Goal: Task Accomplishment & Management: Use online tool/utility

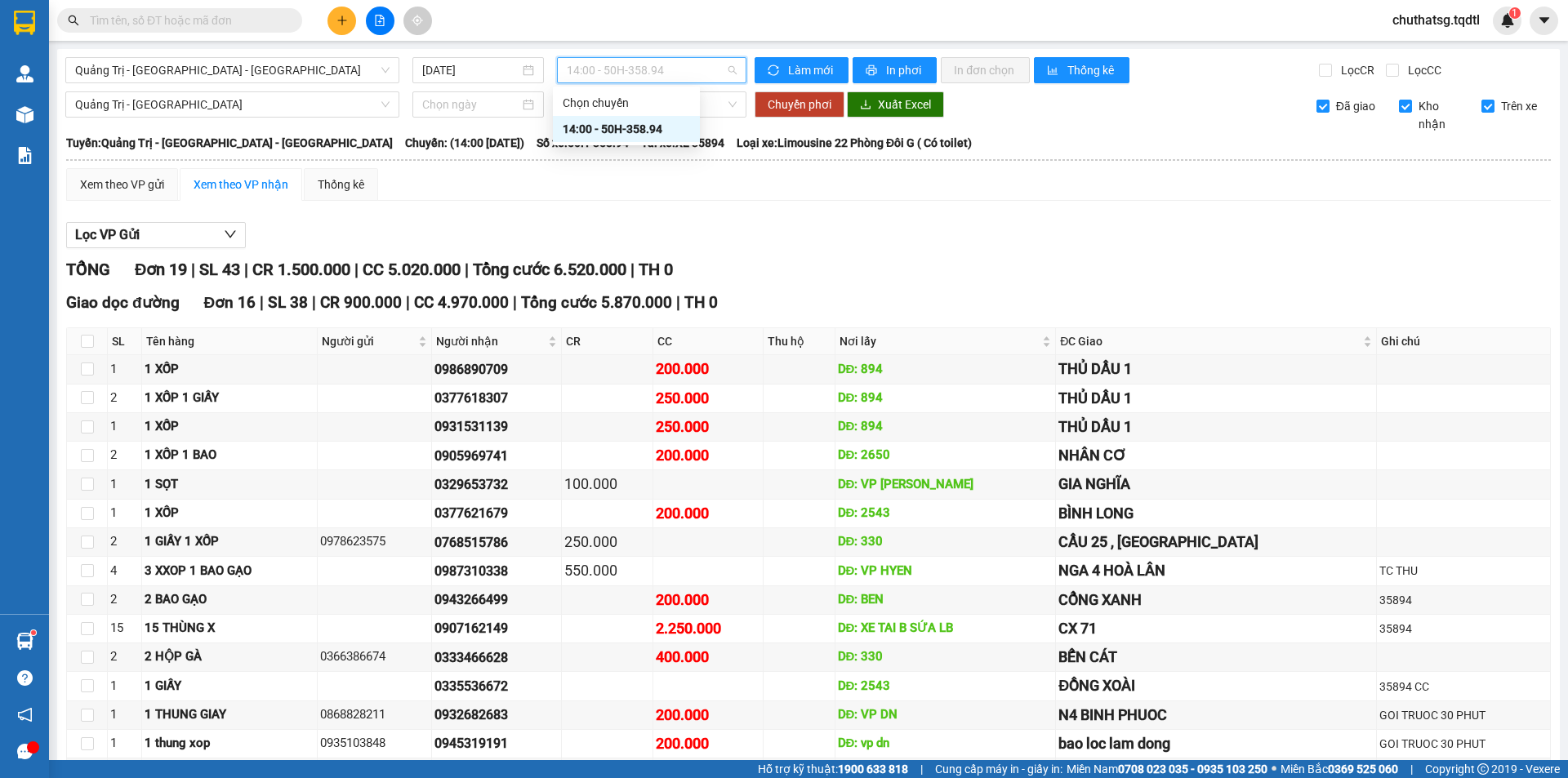
drag, startPoint x: 590, startPoint y: 81, endPoint x: 589, endPoint y: 72, distance: 9.1
click at [589, 76] on span "14:00 - 50H-358.94" at bounding box center [651, 70] width 170 height 24
click at [225, 63] on span "Quảng Trị - [GEOGRAPHIC_DATA] - [GEOGRAPHIC_DATA]" at bounding box center [233, 70] width 315 height 24
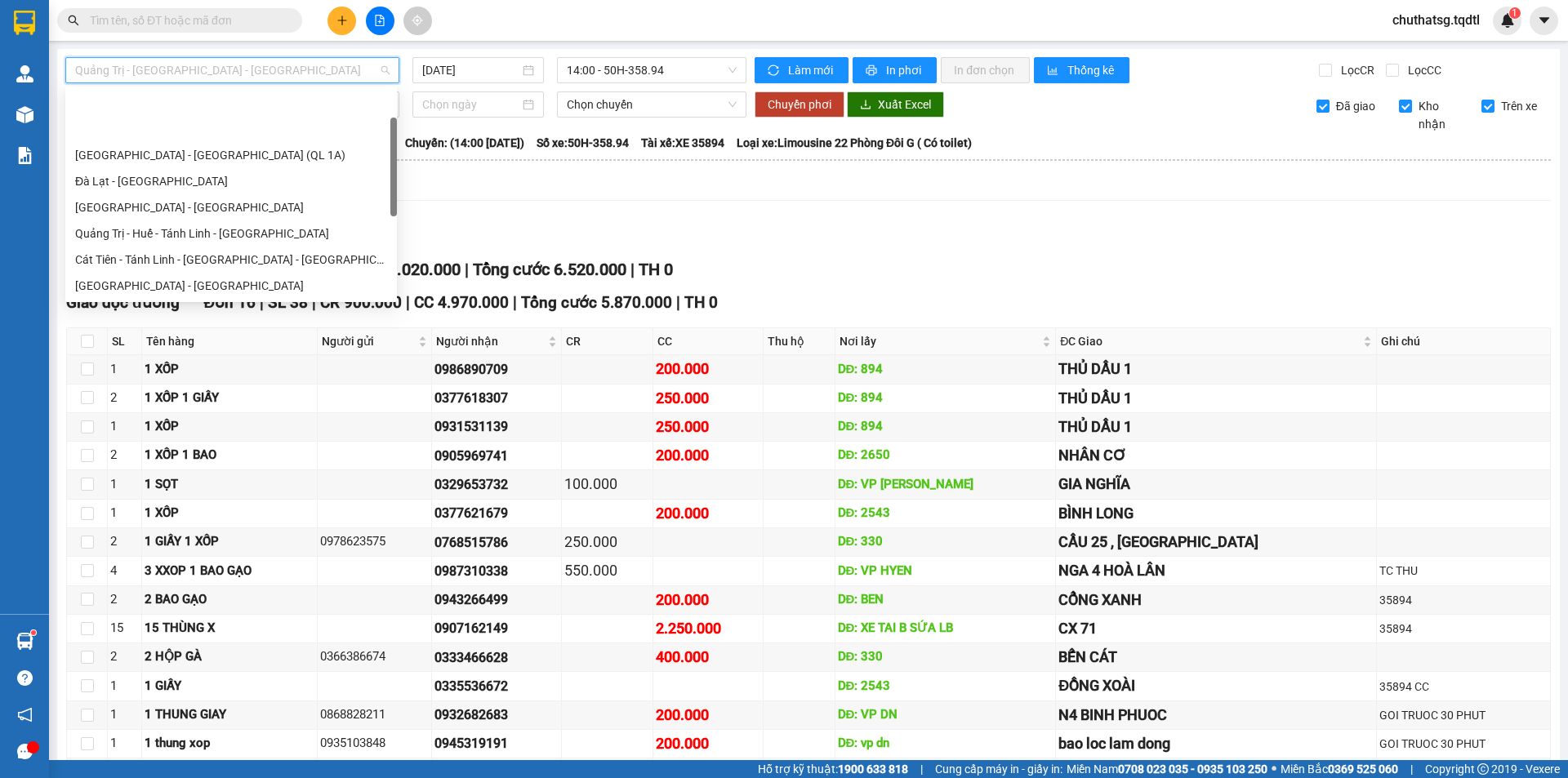
scroll to position [79, 0]
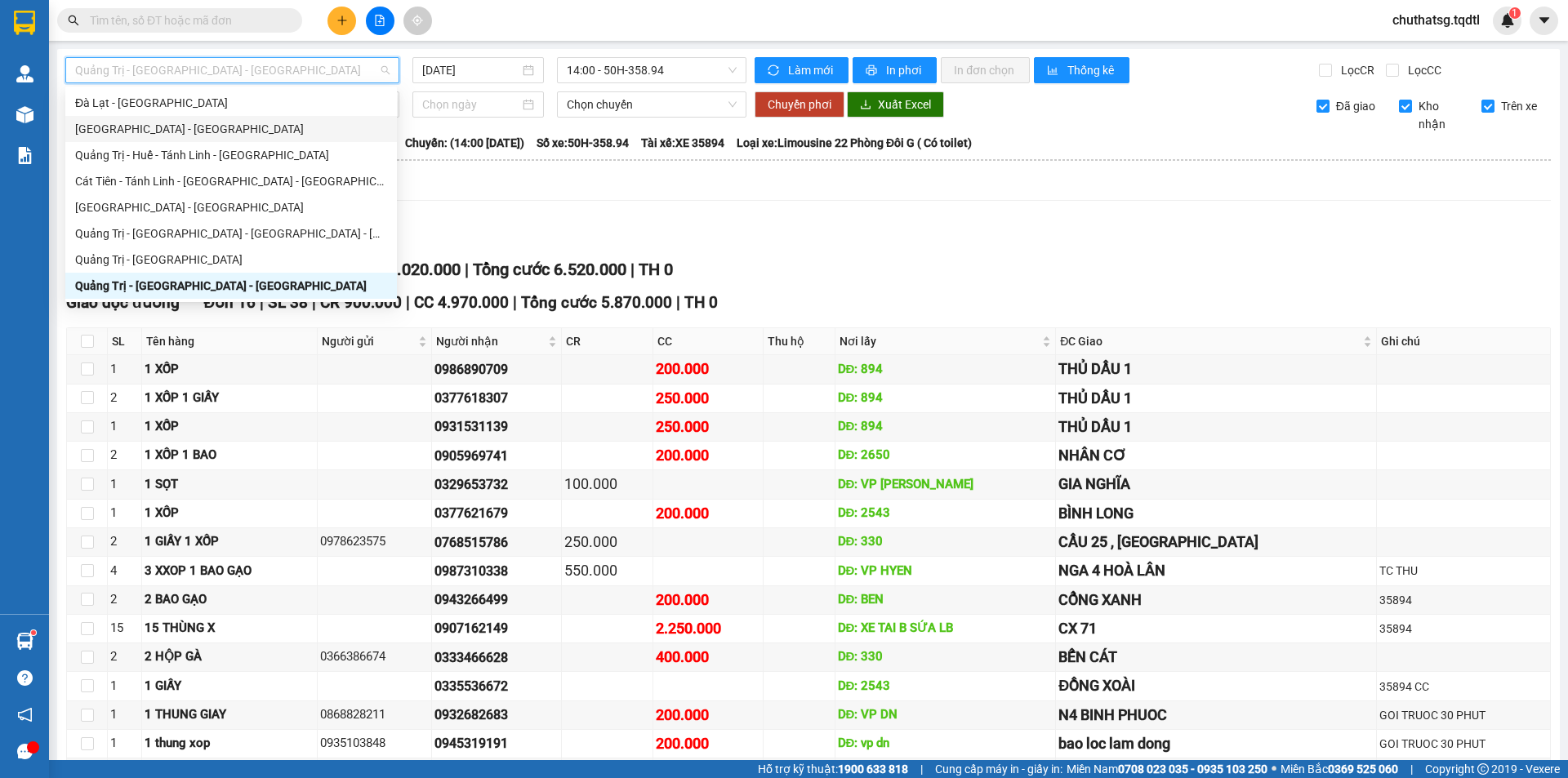
click at [157, 122] on div "[GEOGRAPHIC_DATA] - [GEOGRAPHIC_DATA]" at bounding box center [231, 129] width 312 height 18
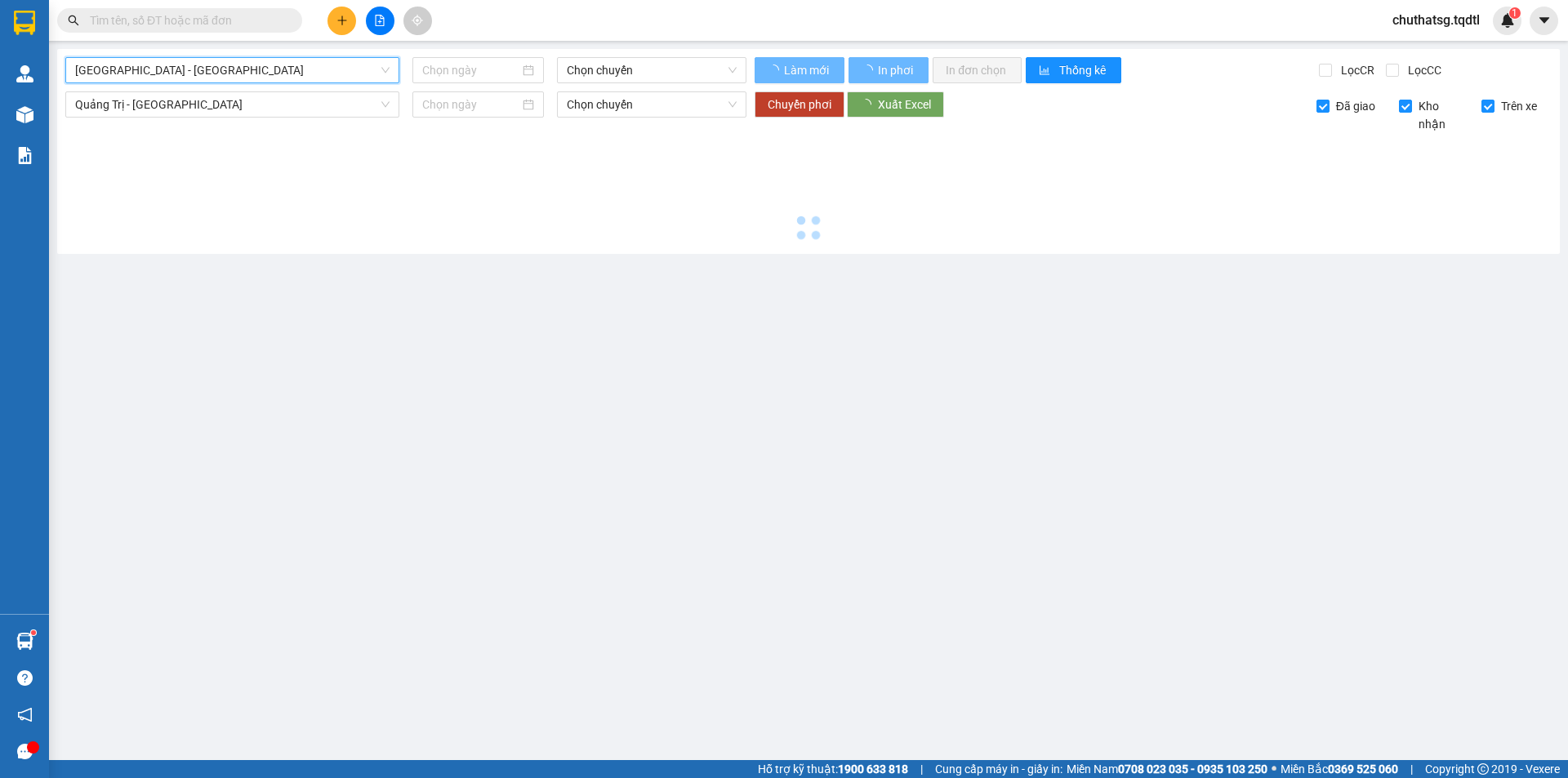
type input "[DATE]"
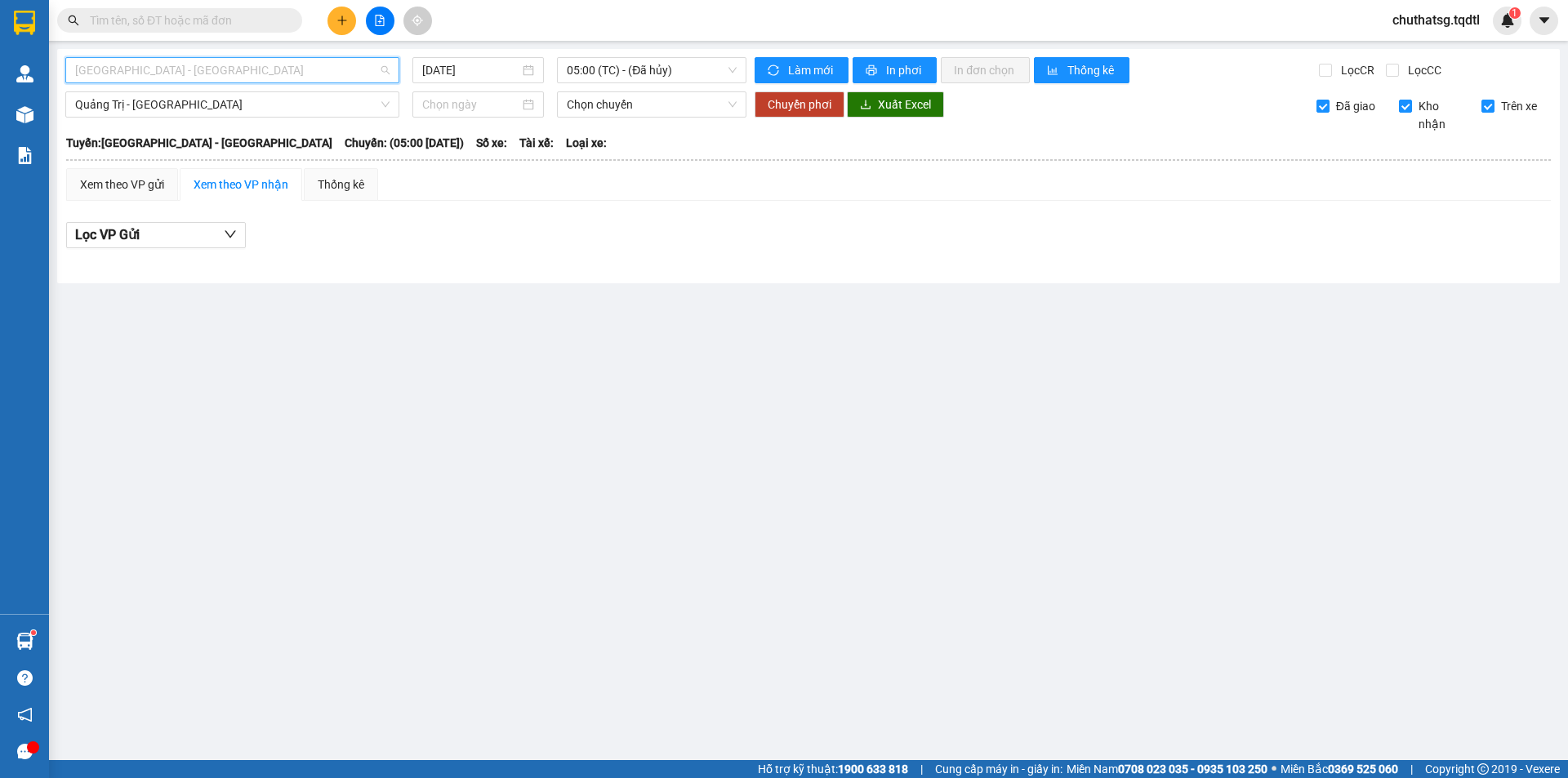
click at [183, 58] on span "[GEOGRAPHIC_DATA] - [GEOGRAPHIC_DATA]" at bounding box center [233, 70] width 315 height 24
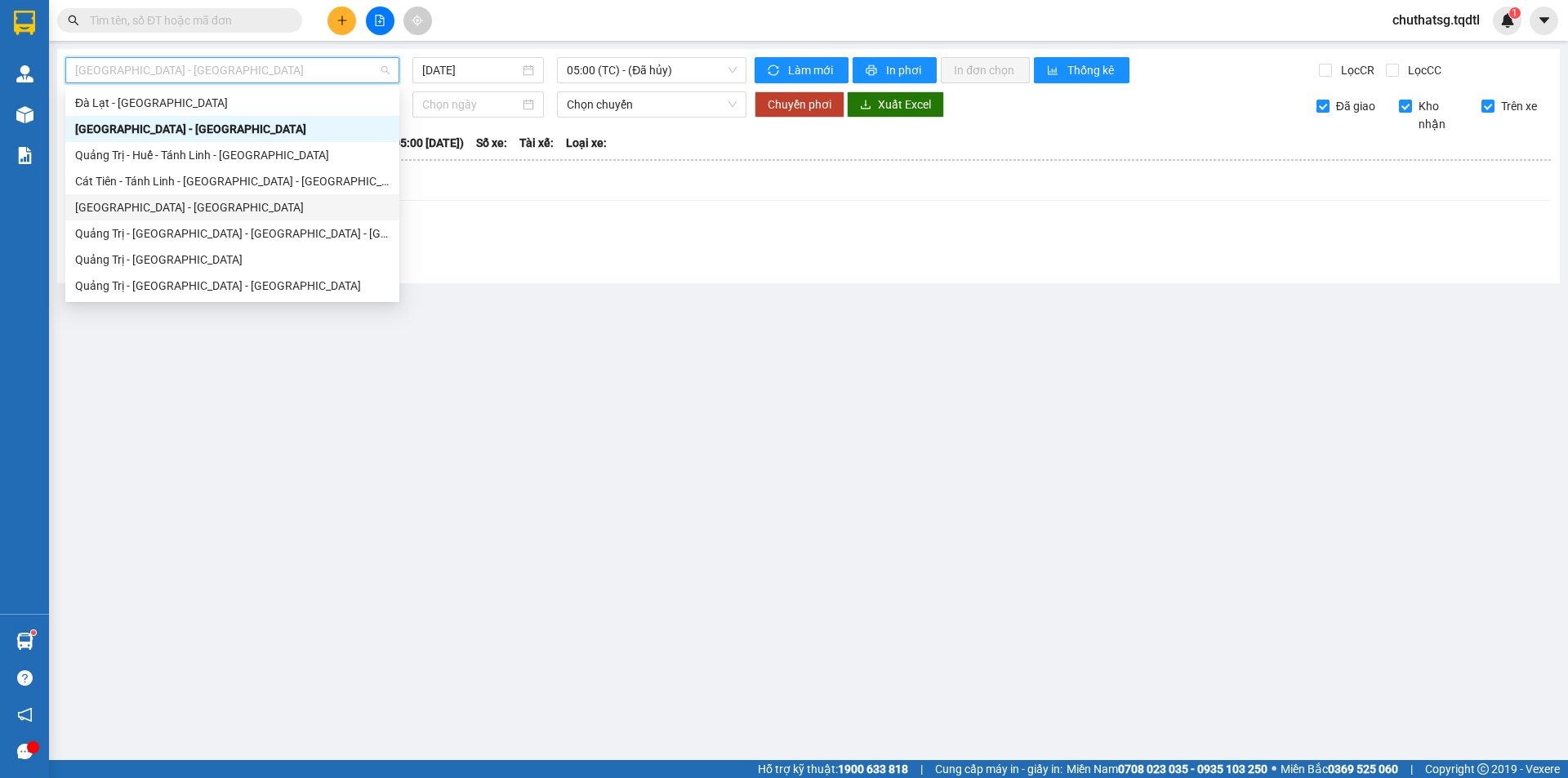
click at [134, 194] on div "[GEOGRAPHIC_DATA] - [GEOGRAPHIC_DATA]" at bounding box center [233, 207] width 334 height 26
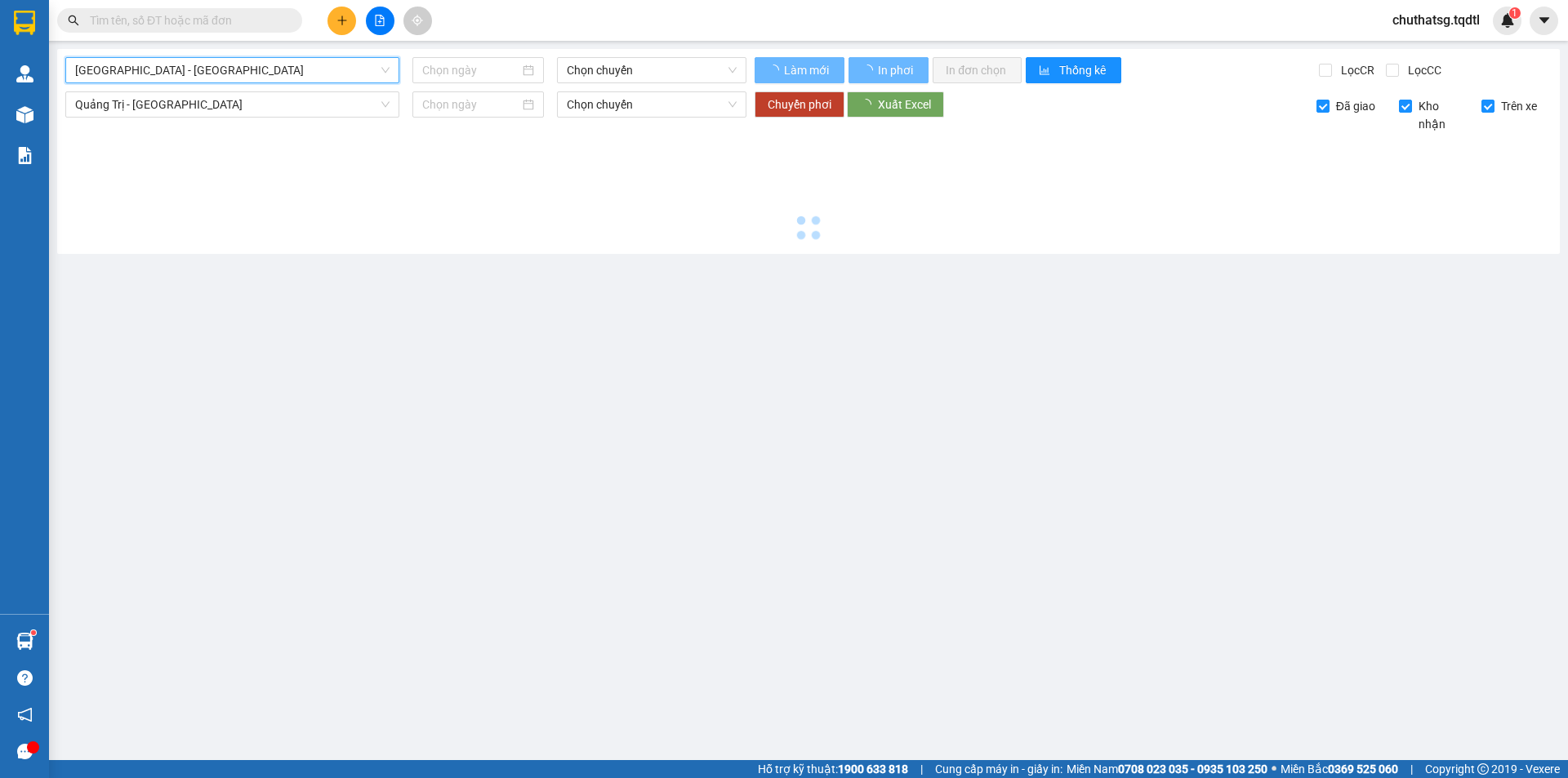
type input "[DATE]"
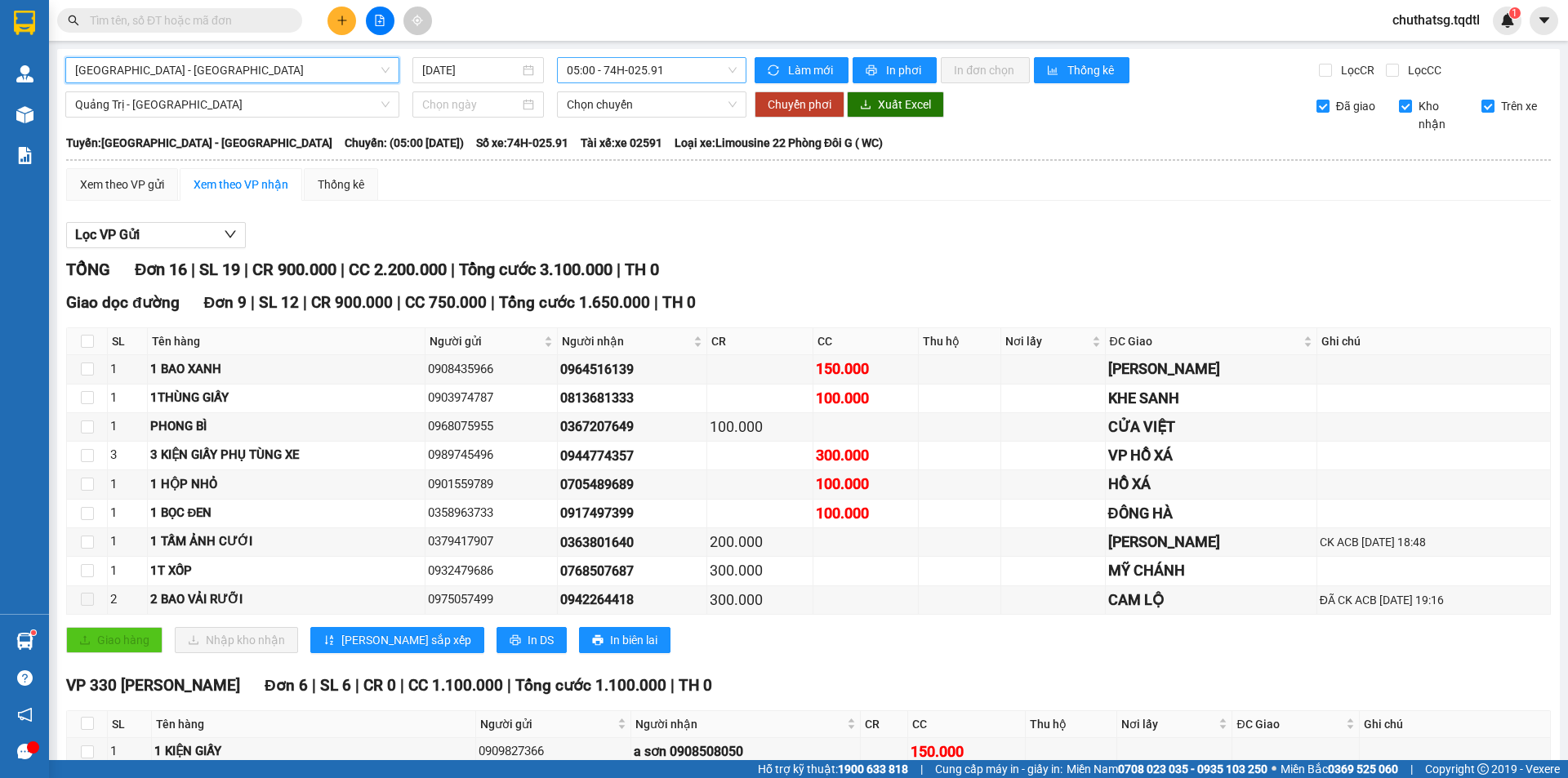
click at [637, 65] on span "05:00 - 74H-025.91" at bounding box center [651, 70] width 170 height 24
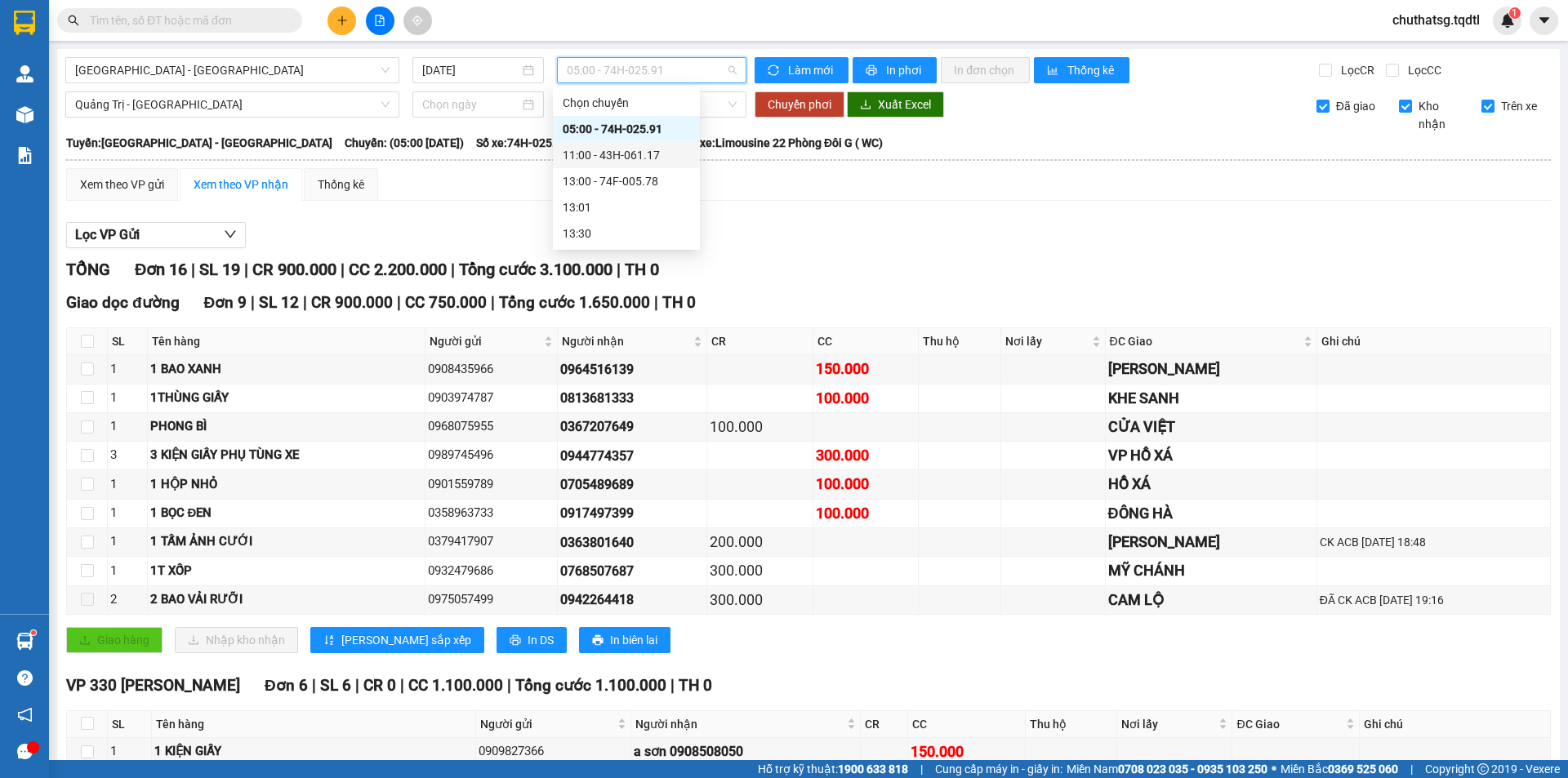
click at [634, 159] on div "11:00 - 43H-061.17" at bounding box center [626, 155] width 127 height 18
